Goal: Transaction & Acquisition: Obtain resource

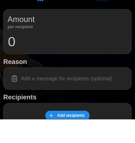
scroll to position [54, 0]
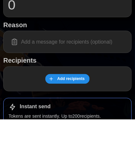
click at [62, 102] on span "Add recipients" at bounding box center [70, 102] width 27 height 9
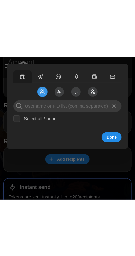
scroll to position [87, 0]
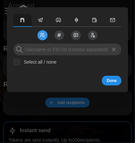
click at [36, 47] on input at bounding box center [67, 50] width 108 height 12
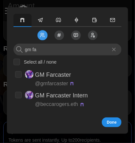
type input "gm fa"
click at [17, 74] on input "checkbox" at bounding box center [18, 74] width 7 height 7
checkbox input "true"
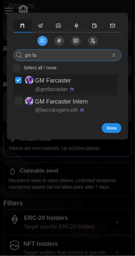
click at [58, 54] on input "gm fa" at bounding box center [67, 55] width 108 height 12
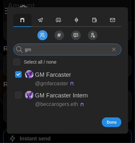
type input "g"
type input "Boun"
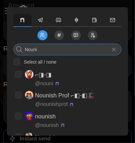
type input "Nouni"
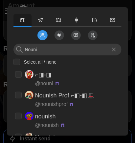
click at [18, 95] on input "checkbox" at bounding box center [18, 95] width 7 height 7
checkbox input "true"
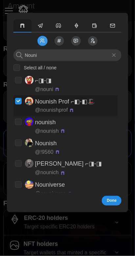
click at [117, 143] on span "Done" at bounding box center [112, 200] width 10 height 9
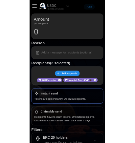
scroll to position [56, 0]
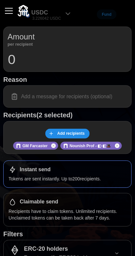
click at [11, 65] on input "0" at bounding box center [68, 59] width 120 height 16
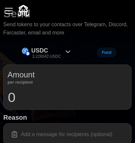
scroll to position [19, 0]
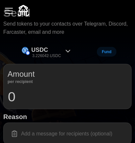
click at [59, 54] on p "3.226042 USDC" at bounding box center [46, 56] width 29 height 6
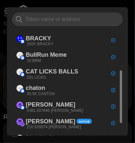
scroll to position [108, 0]
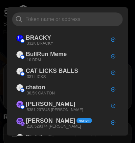
click at [31, 109] on p "5381.207845 [PERSON_NAME]" at bounding box center [55, 110] width 56 height 6
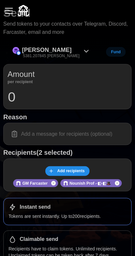
click at [11, 94] on input "0" at bounding box center [68, 97] width 120 height 16
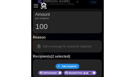
scroll to position [66, 0]
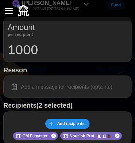
type input "1000"
click at [27, 87] on input at bounding box center [68, 87] width 120 height 14
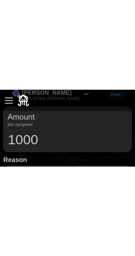
scroll to position [78, 0]
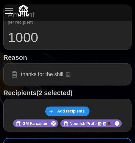
click at [59, 75] on input "thanks for the shill 🎩" at bounding box center [68, 75] width 120 height 14
click at [63, 74] on input "thanks for the shill 🎩" at bounding box center [68, 75] width 120 height 14
click at [63, 73] on input "thanks for the shill 🎩" at bounding box center [68, 75] width 120 height 14
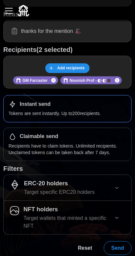
scroll to position [123, 0]
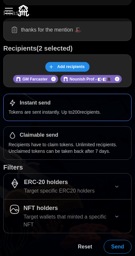
type input "thanks for the mention 🎩"
click at [116, 143] on span "Send" at bounding box center [117, 246] width 13 height 13
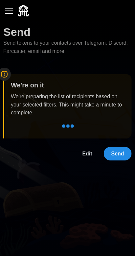
scroll to position [0, 0]
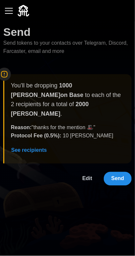
click at [92, 143] on span "Edit" at bounding box center [87, 178] width 10 height 13
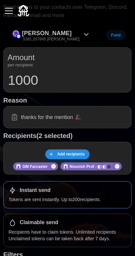
scroll to position [35, 0]
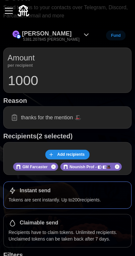
click at [93, 143] on p "Tokens are sent instantly. Up to 200 recipients." at bounding box center [68, 200] width 118 height 7
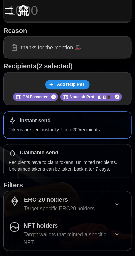
scroll to position [123, 0]
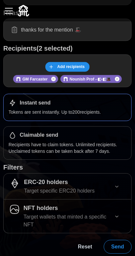
click at [117, 143] on span "Send" at bounding box center [117, 246] width 13 height 13
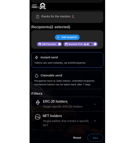
scroll to position [0, 0]
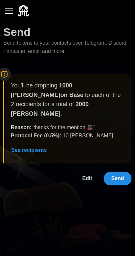
click at [117, 143] on span "Send" at bounding box center [117, 178] width 13 height 13
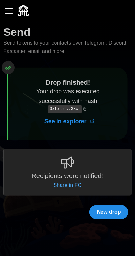
click at [71, 143] on link "Share in FC" at bounding box center [67, 186] width 28 height 8
